Goal: Task Accomplishment & Management: Use online tool/utility

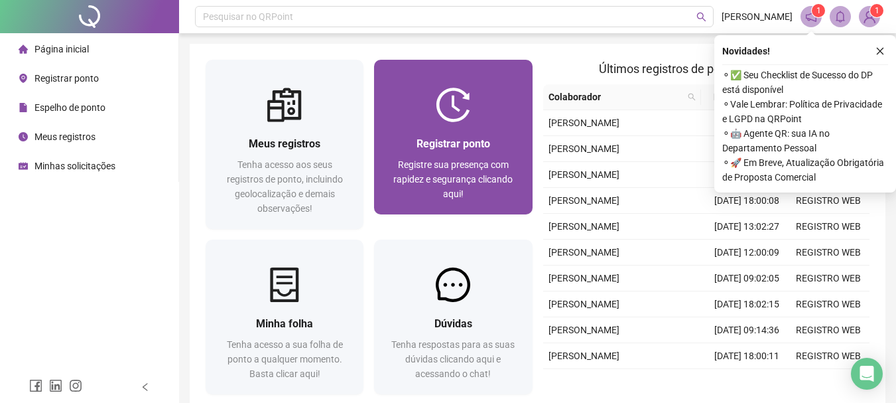
click at [454, 167] on span "Registre sua presença com rapidez e segurança clicando aqui!" at bounding box center [452, 179] width 119 height 40
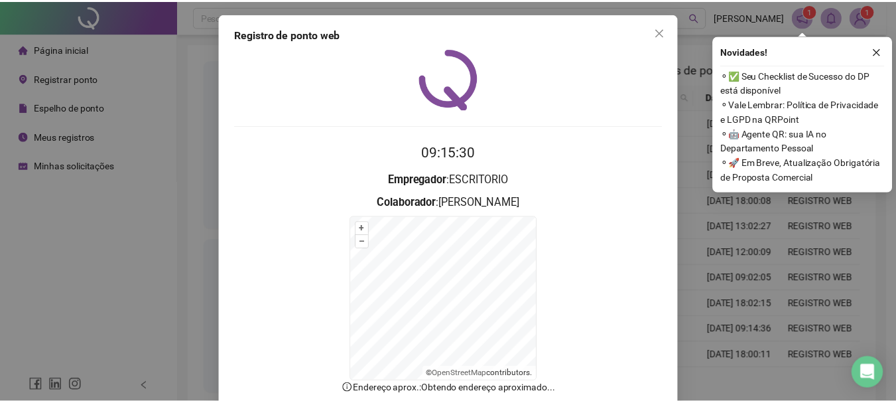
scroll to position [82, 0]
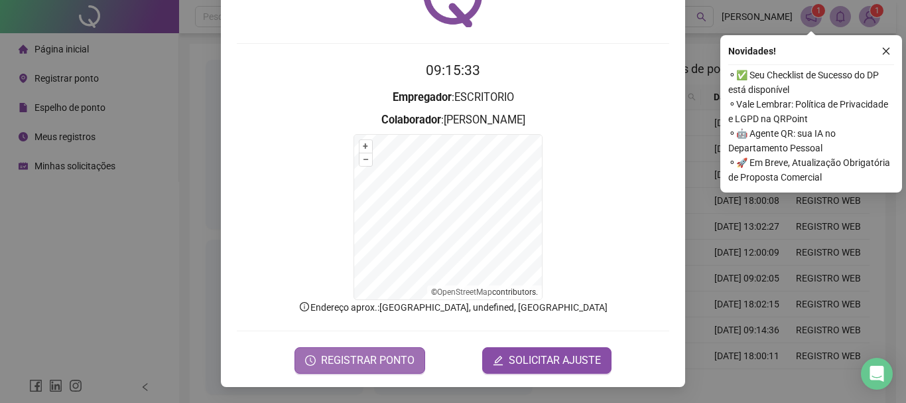
click at [331, 360] on span "REGISTRAR PONTO" at bounding box center [368, 360] width 94 height 16
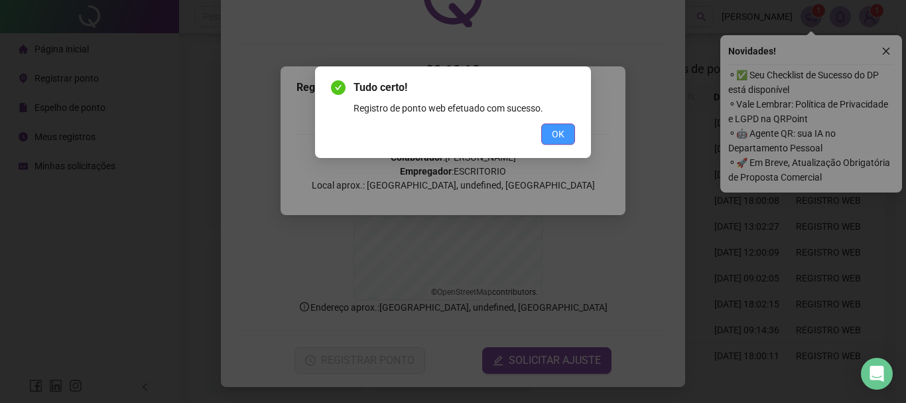
click at [561, 139] on span "OK" at bounding box center [558, 134] width 13 height 15
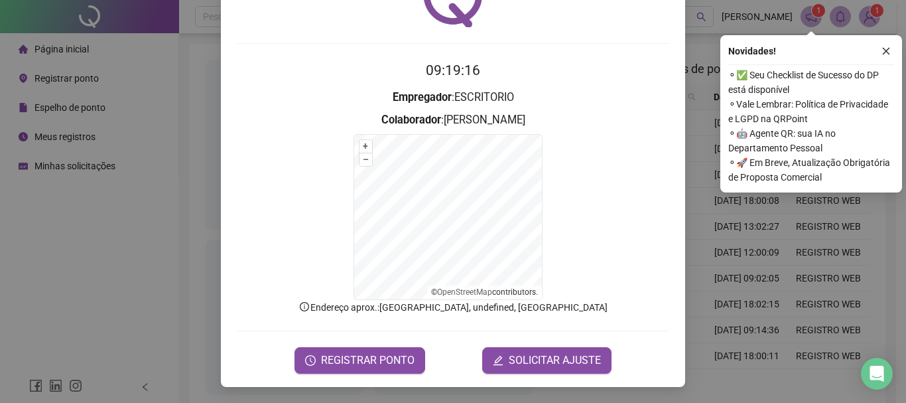
click at [886, 58] on button "button" at bounding box center [886, 51] width 16 height 16
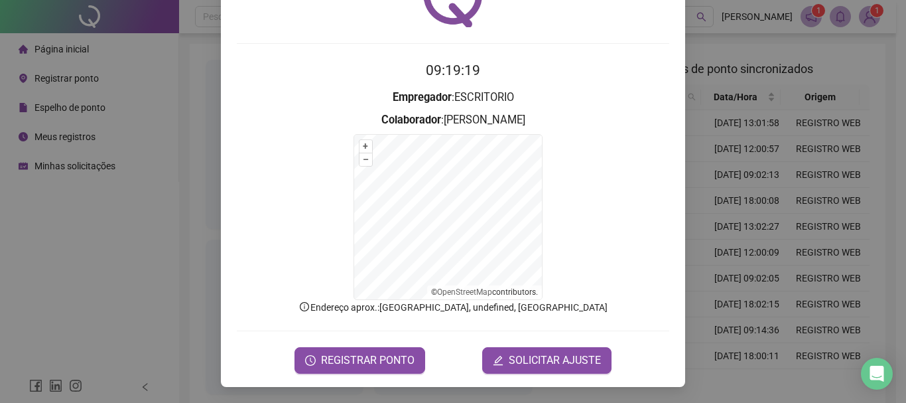
click at [760, 50] on div "Registro de ponto web 09:19:19 Empregador : ESCRITORIO Colaborador : [PERSON_NA…" at bounding box center [453, 201] width 906 height 403
